Goal: Task Accomplishment & Management: Use online tool/utility

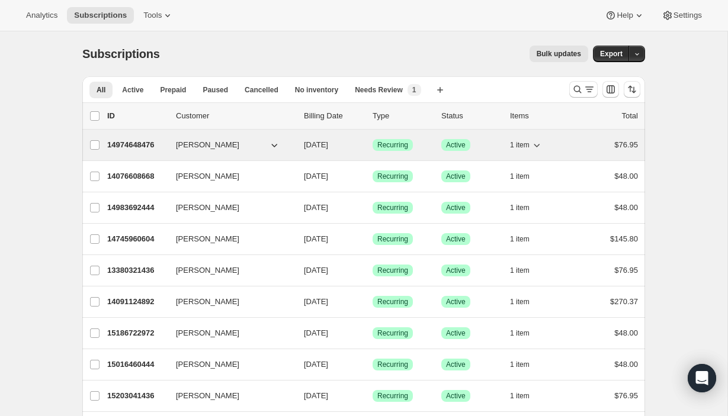
click at [136, 141] on p "14974648476" at bounding box center [136, 145] width 59 height 12
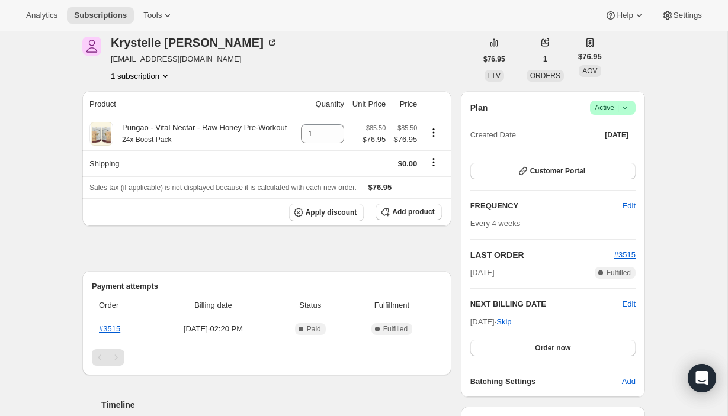
scroll to position [51, 0]
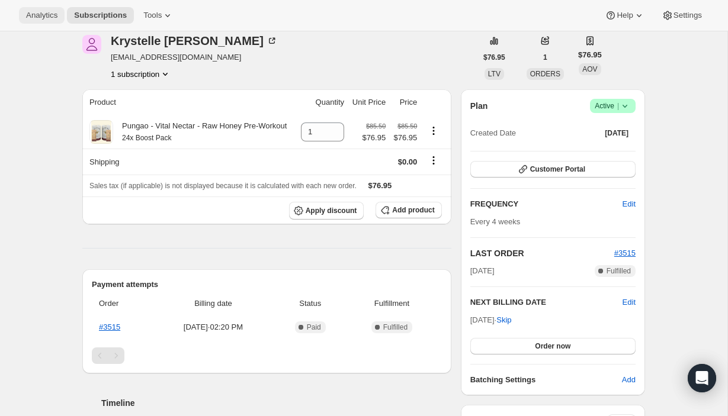
click at [52, 14] on span "Analytics" at bounding box center [41, 15] width 31 height 9
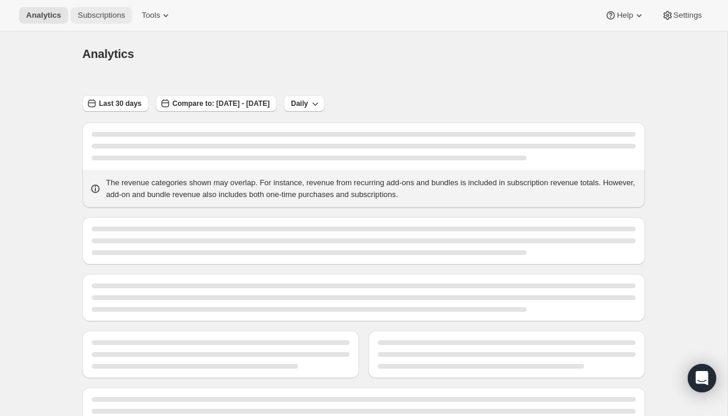
click at [89, 17] on span "Subscriptions" at bounding box center [101, 15] width 47 height 9
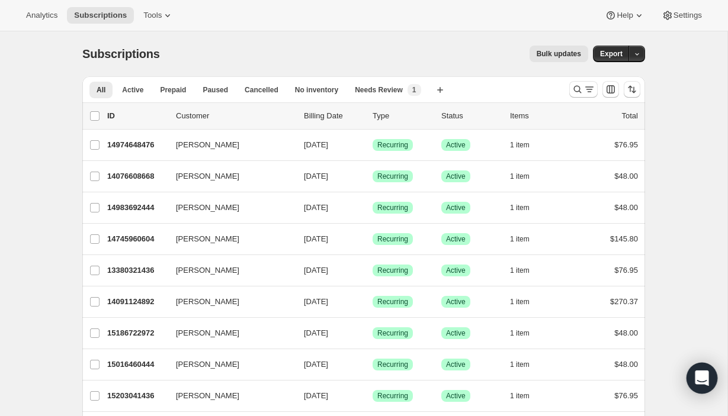
click at [696, 368] on div "Open Intercom Messenger" at bounding box center [701, 378] width 31 height 31
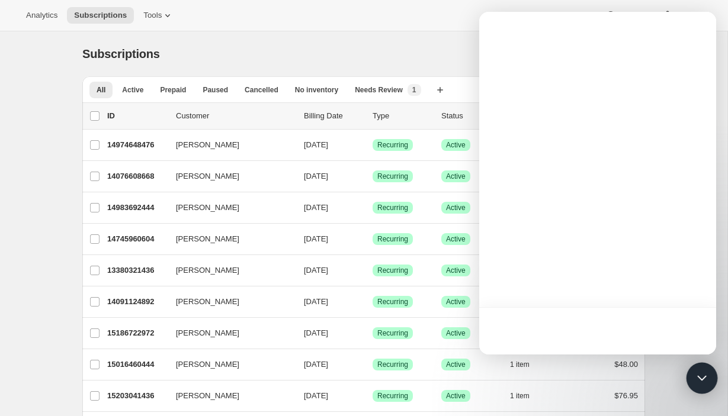
click at [700, 377] on icon "Open Intercom Messenger" at bounding box center [701, 378] width 15 height 15
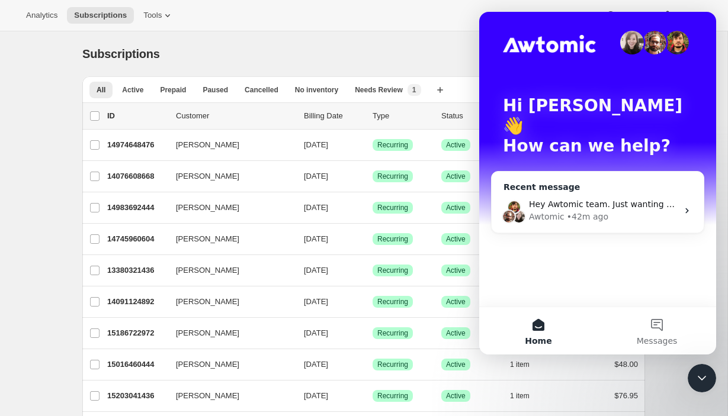
click at [615, 211] on div "Awtomic • 42m ago" at bounding box center [603, 217] width 149 height 12
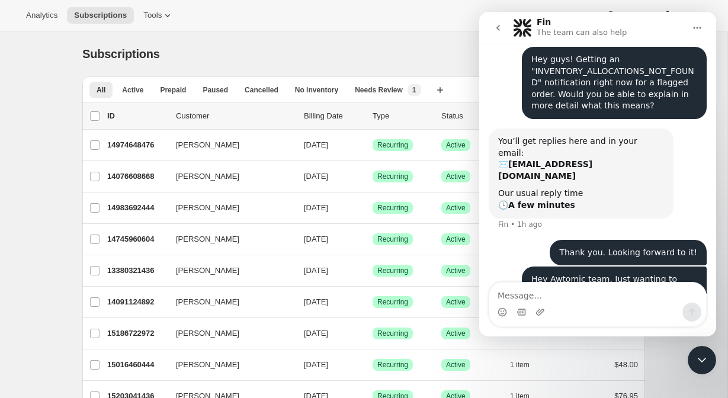
scroll to position [76, 0]
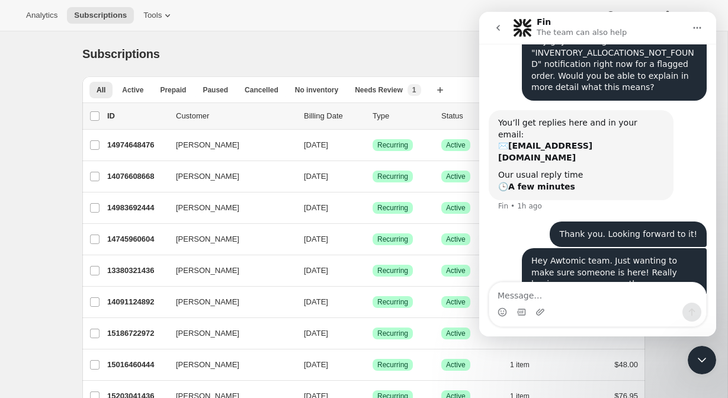
click at [277, 28] on div "Analytics Subscriptions Tools Help Settings" at bounding box center [364, 15] width 728 height 31
click at [705, 356] on icon "Close Intercom Messenger" at bounding box center [701, 360] width 14 height 14
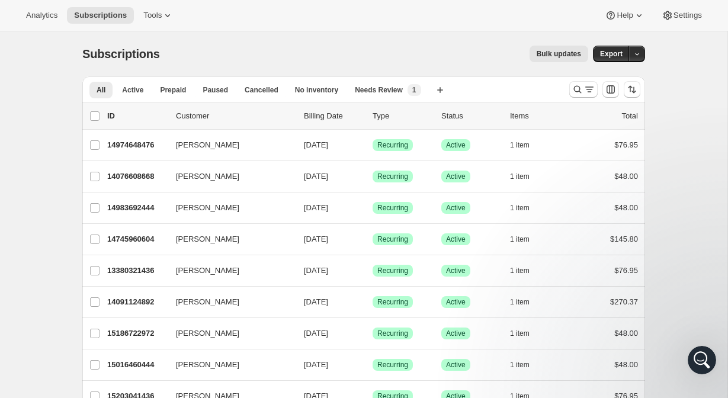
scroll to position [0, 0]
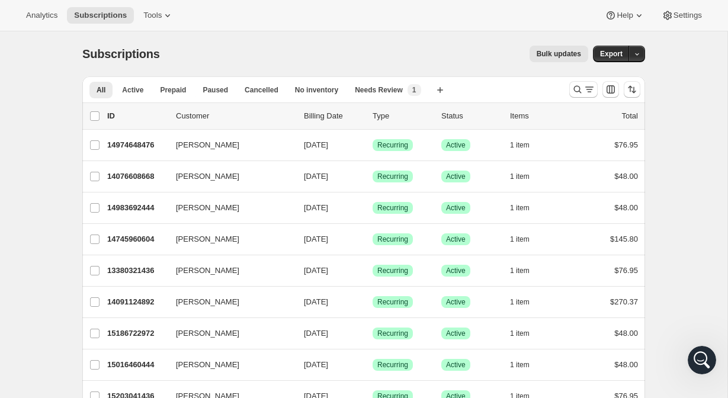
click at [310, 36] on div "Subscriptions. This page is ready Subscriptions Bulk updates More actions Bulk …" at bounding box center [363, 53] width 562 height 45
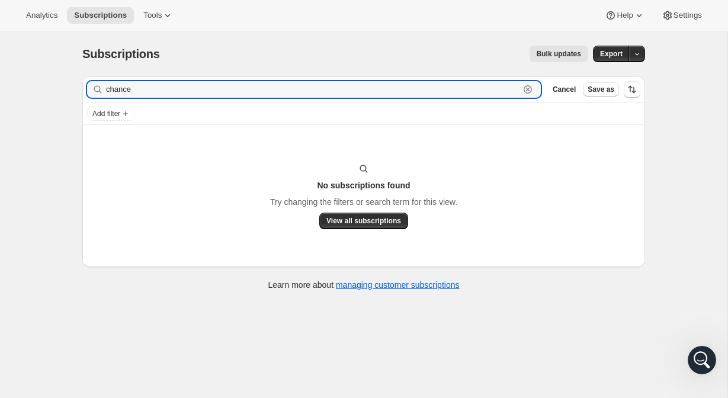
type input "chance"
